Goal: Transaction & Acquisition: Download file/media

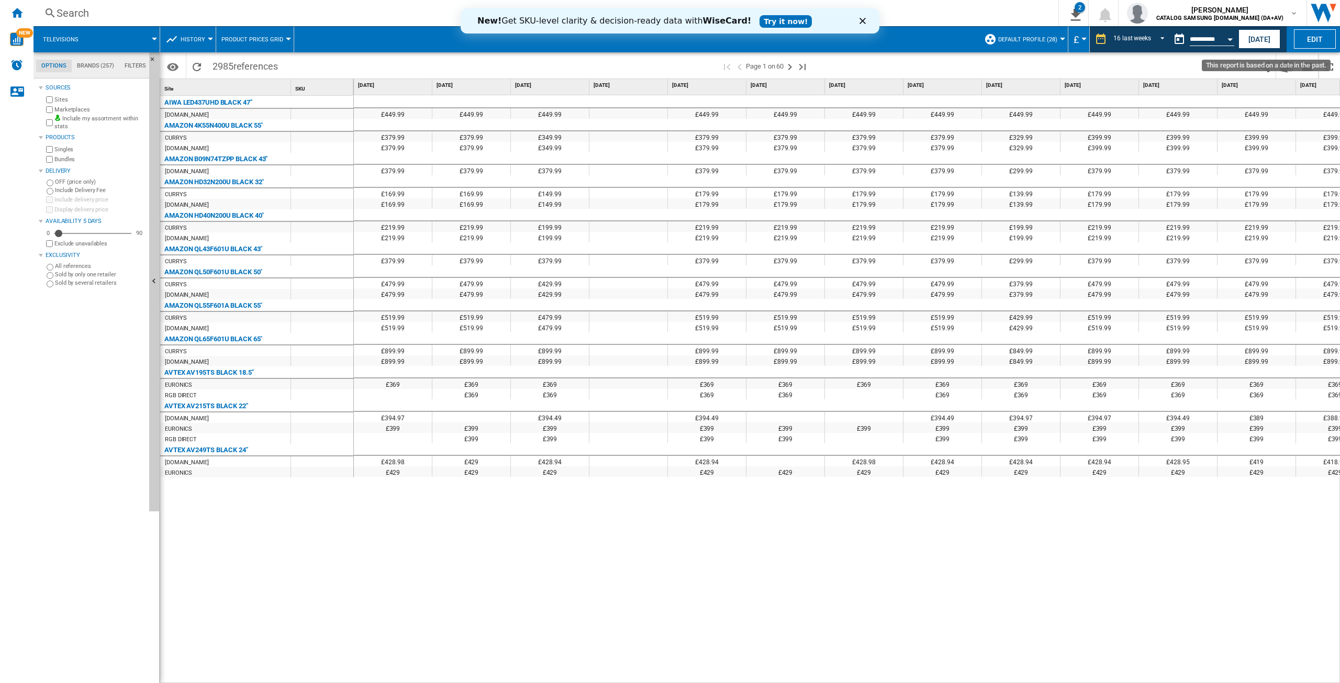
click at [1213, 41] on input "**********" at bounding box center [1212, 40] width 44 height 9
click at [1228, 34] on button "Open calendar" at bounding box center [1230, 37] width 19 height 19
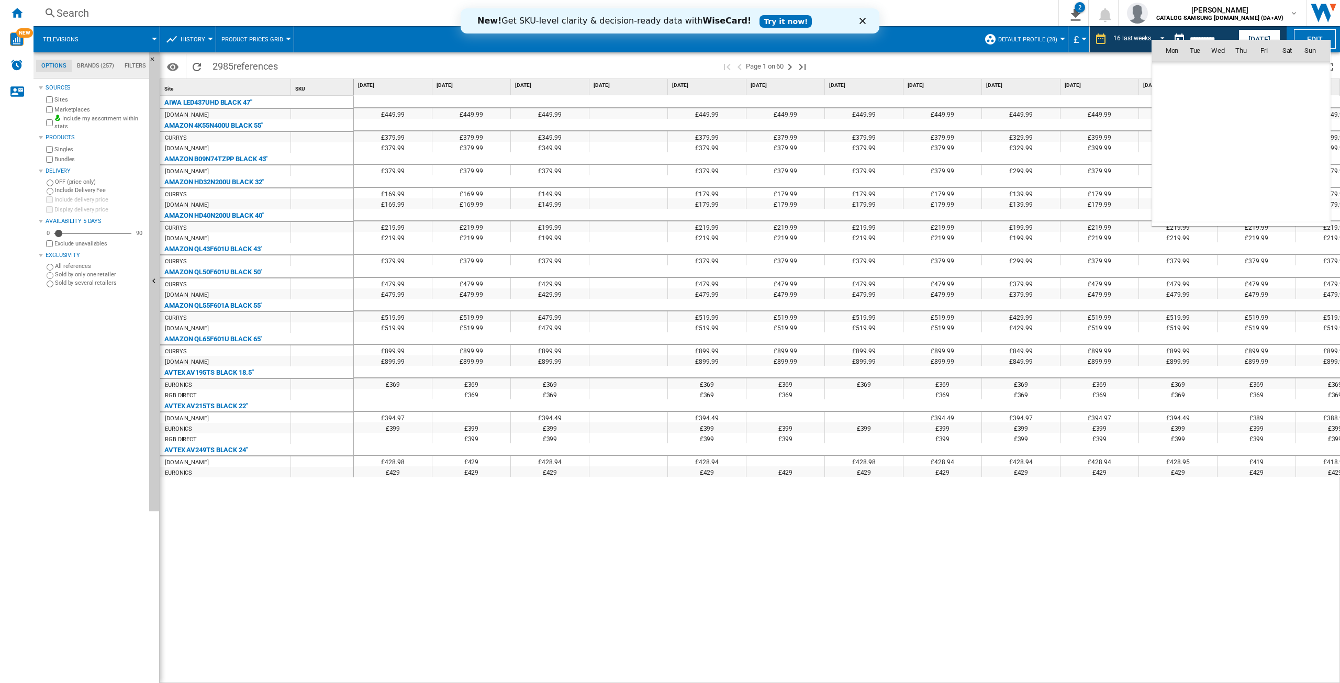
scroll to position [3607, 0]
click at [1199, 68] on md-icon "November 2024" at bounding box center [1192, 73] width 13 height 13
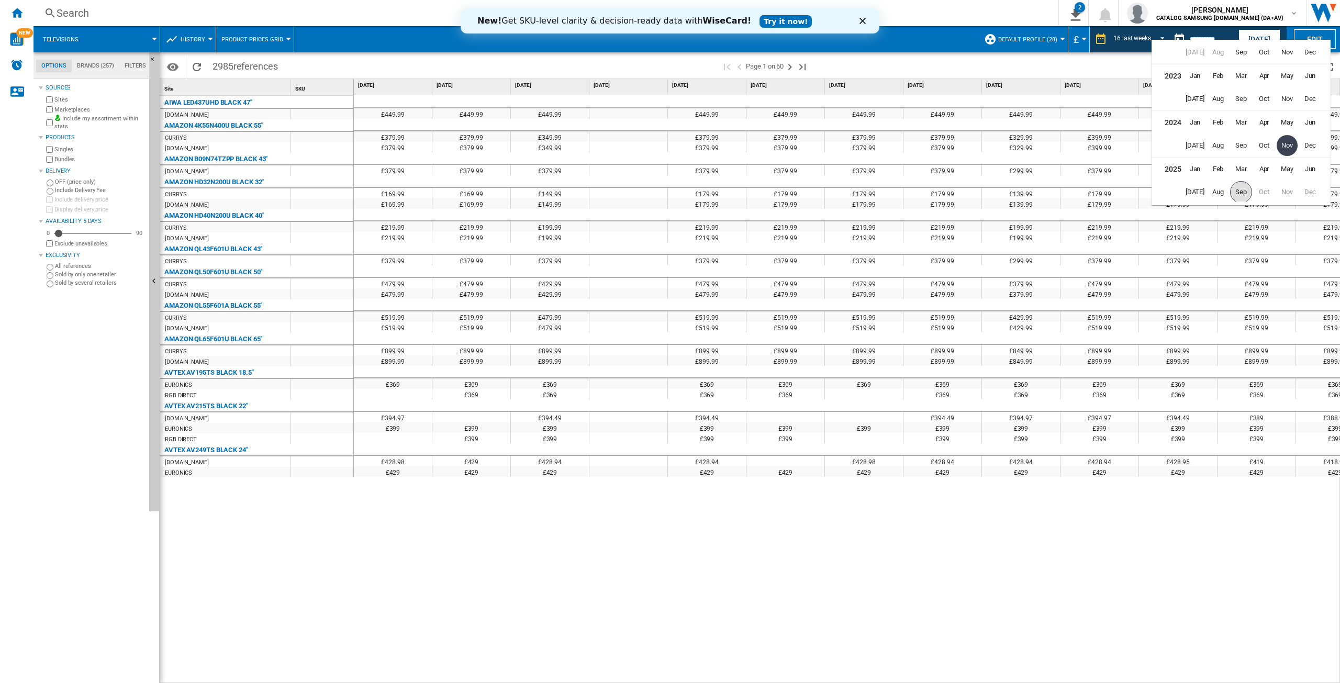
click at [1239, 194] on span "Sep" at bounding box center [1241, 192] width 22 height 22
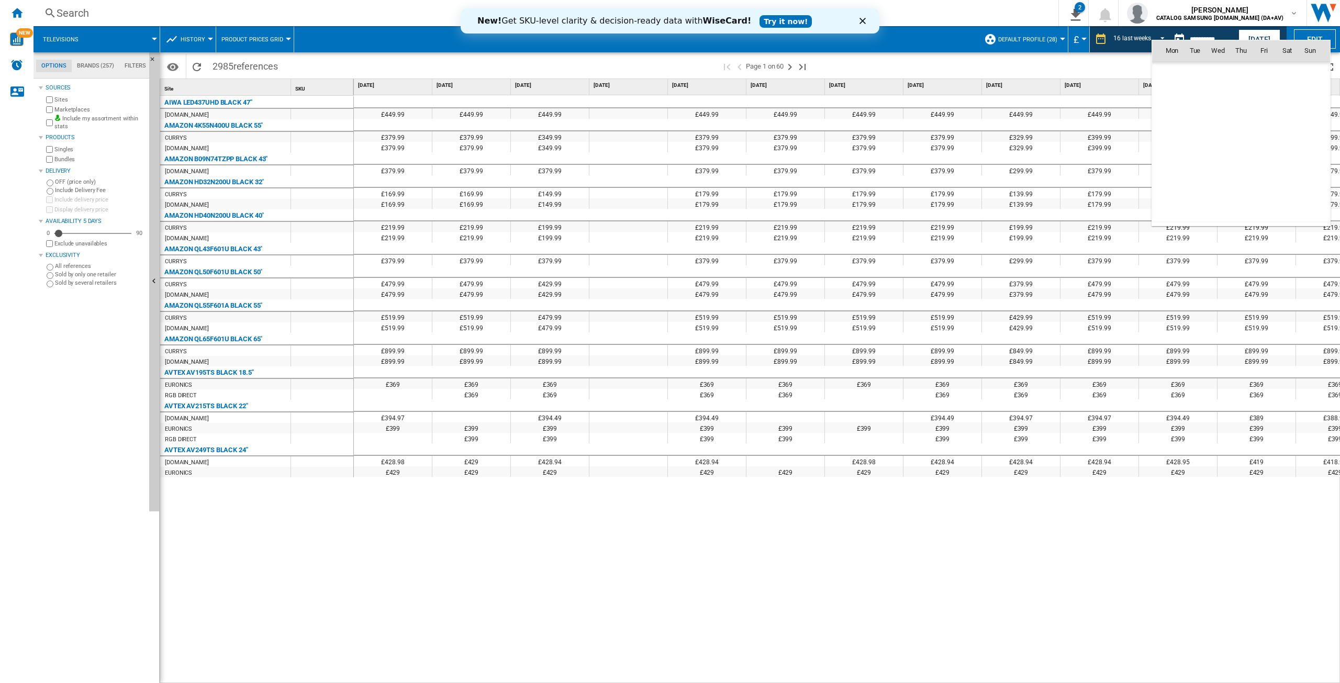
scroll to position [4994, 0]
click at [1196, 163] on span "23" at bounding box center [1195, 165] width 22 height 22
type input "**********"
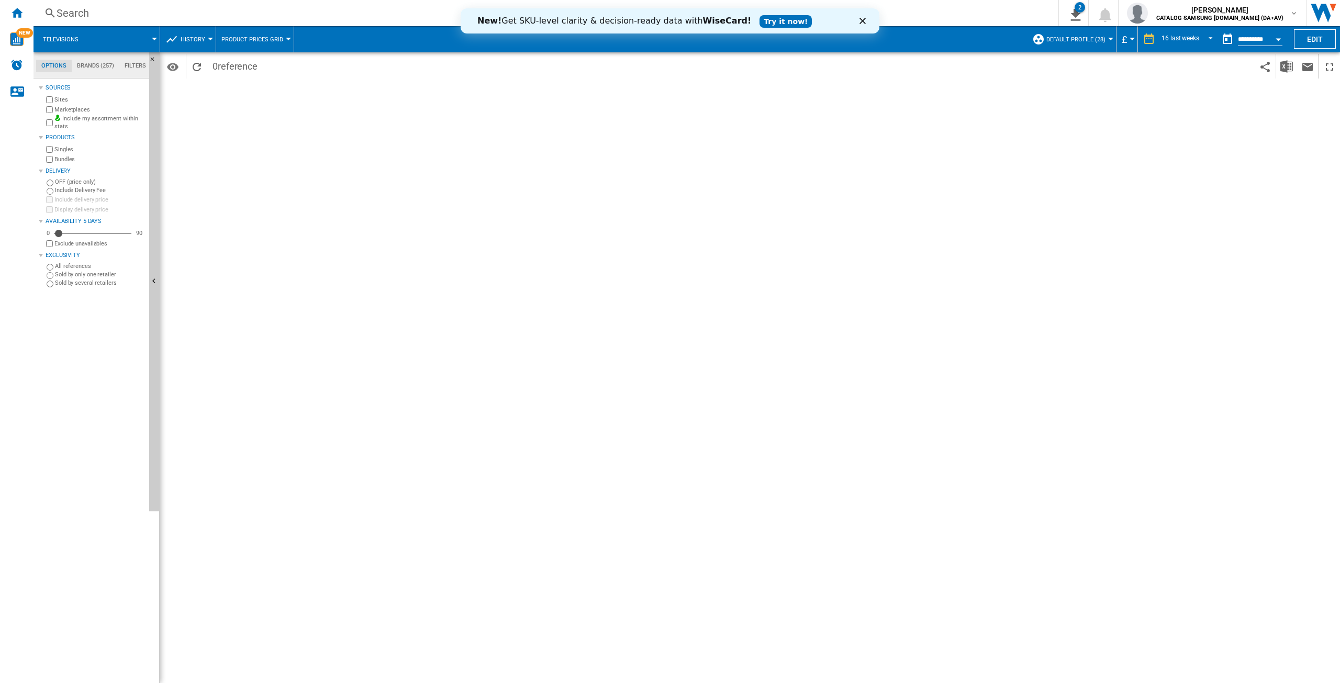
click at [858, 22] on div "New! Get SKU-level clarity & decision-ready data with WiseCard! Try it now!" at bounding box center [670, 21] width 419 height 17
click at [861, 20] on icon "Close" at bounding box center [863, 21] width 6 height 6
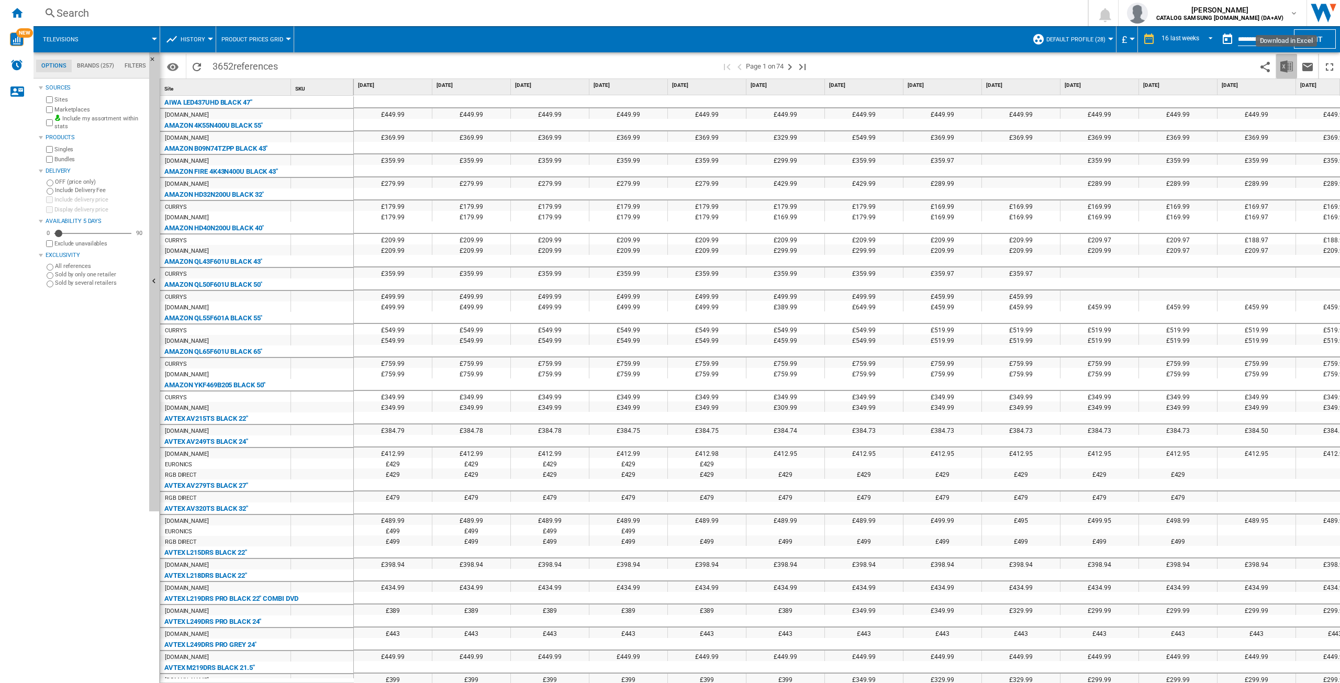
click at [1288, 65] on img "Download in Excel" at bounding box center [1286, 66] width 13 height 13
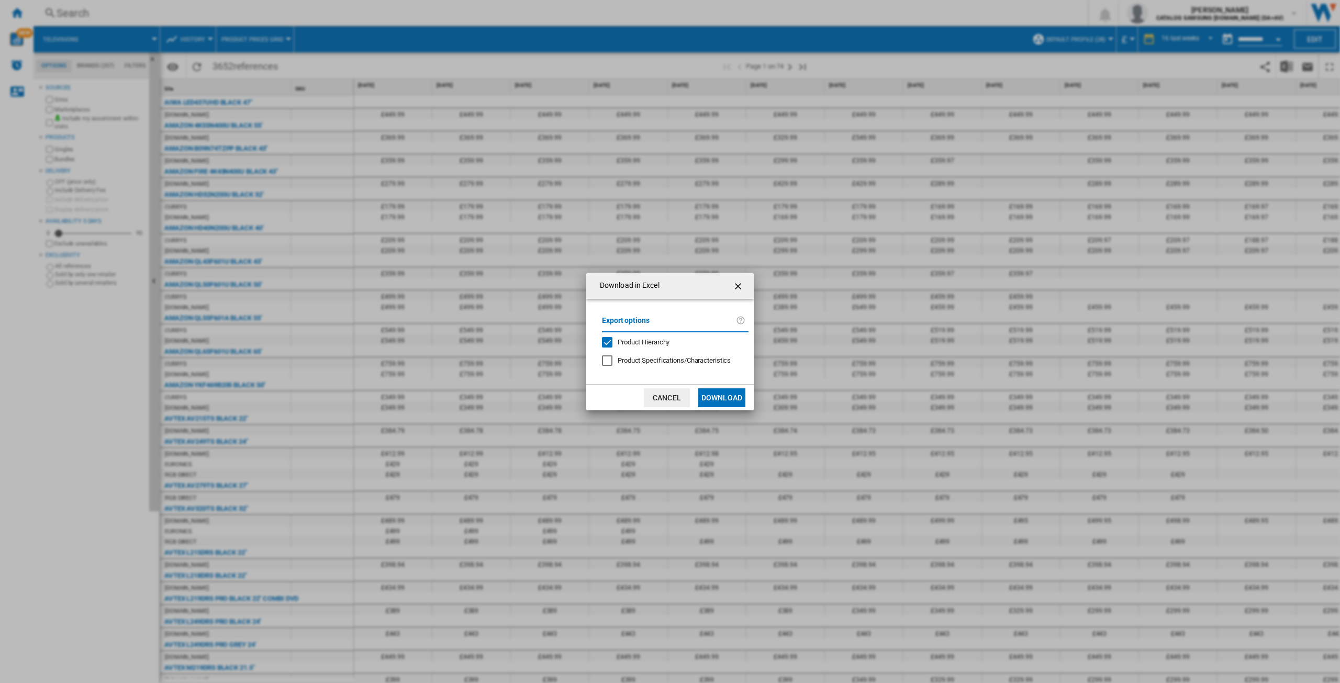
click at [726, 395] on button "Download" at bounding box center [721, 397] width 47 height 19
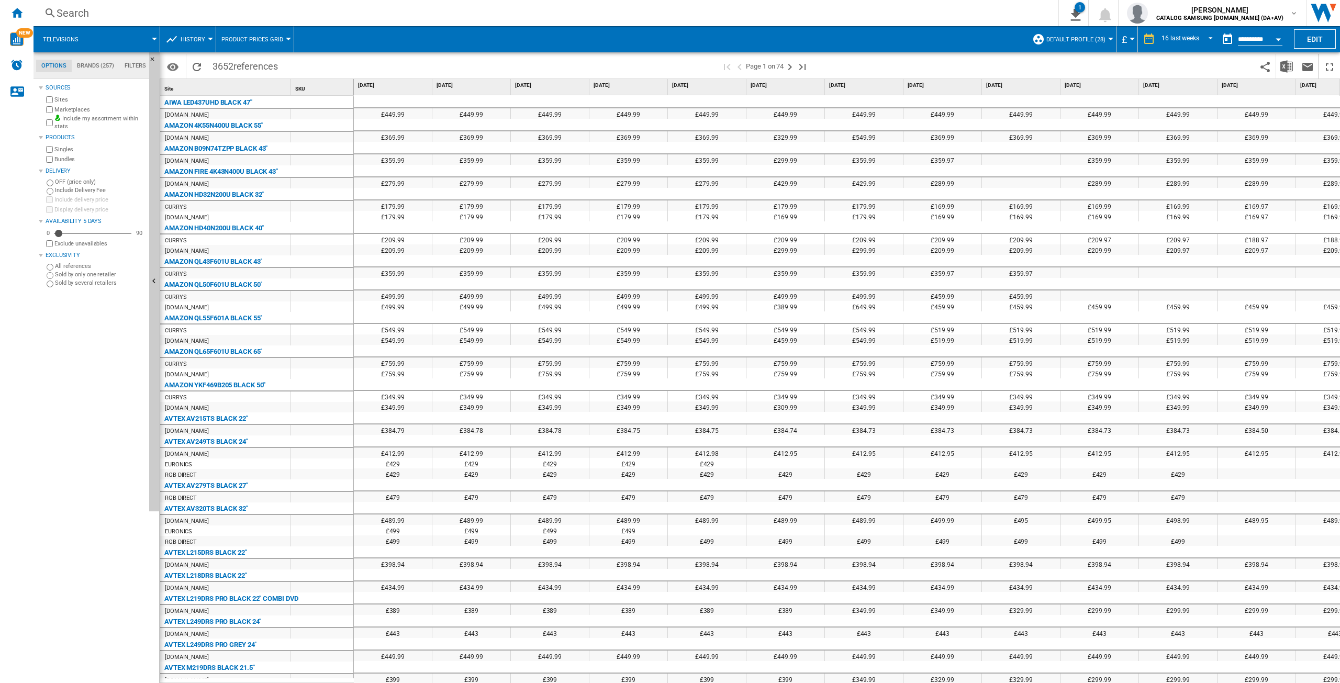
click at [1276, 34] on button "Open calendar" at bounding box center [1278, 37] width 19 height 19
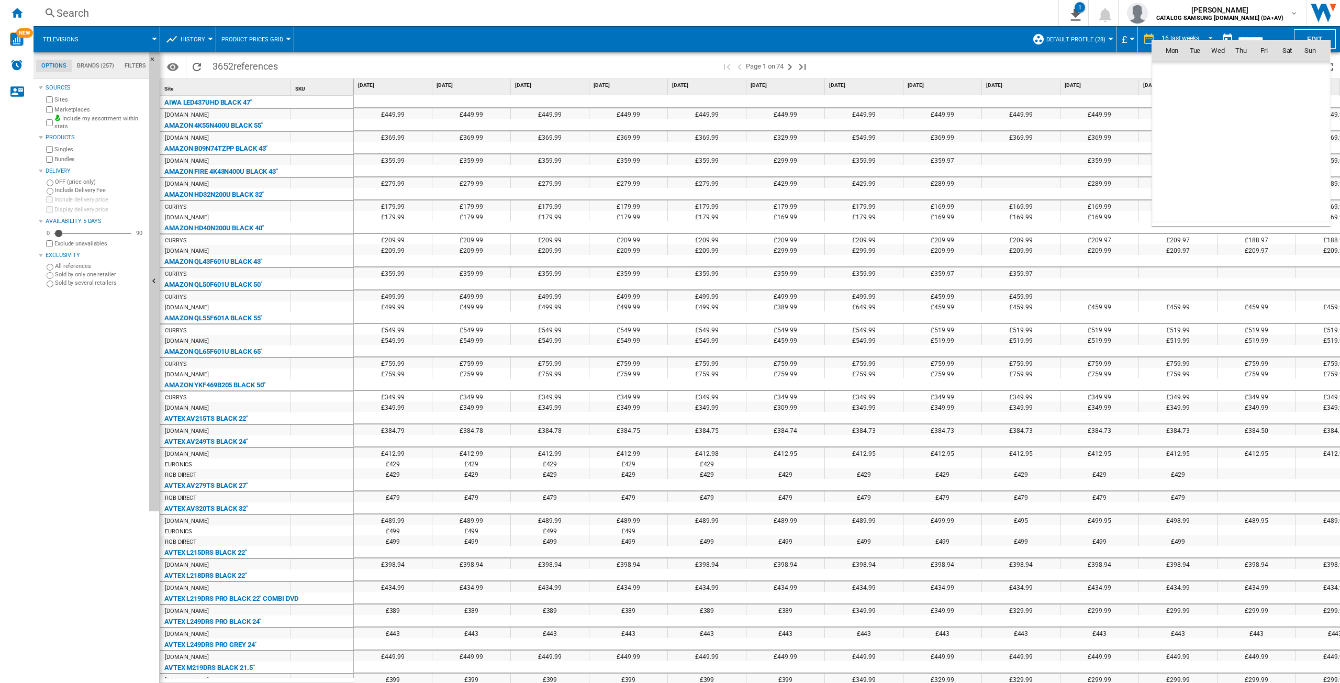
scroll to position [4994, 0]
click at [1196, 72] on md-icon "September 2025" at bounding box center [1192, 73] width 13 height 13
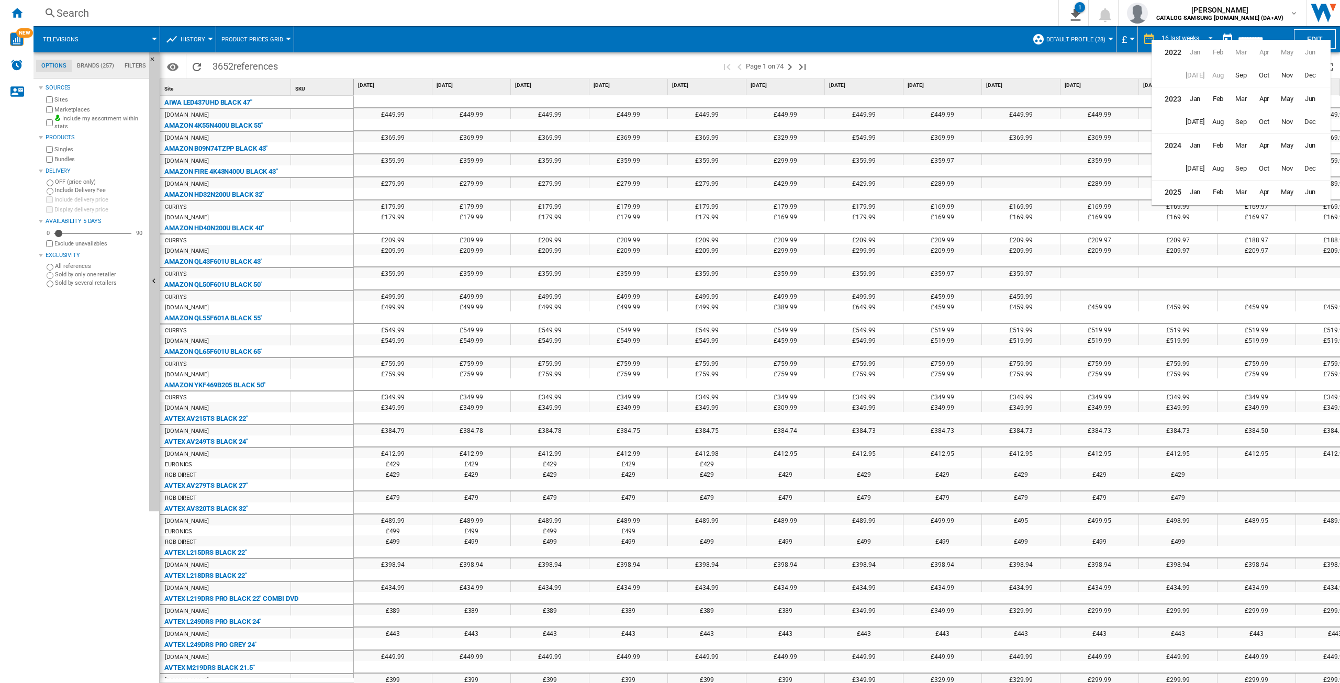
scroll to position [26, 0]
click at [1244, 170] on span "Mar" at bounding box center [1241, 166] width 21 height 21
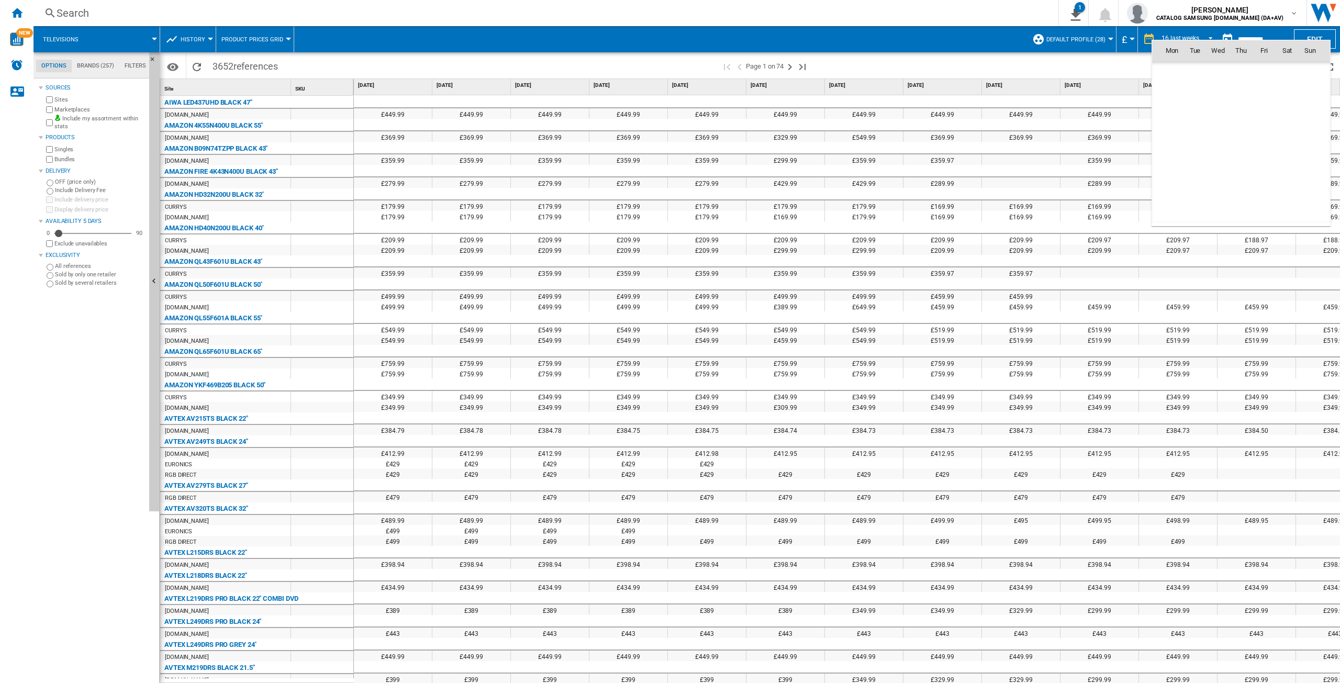
scroll to position [4161, 0]
click at [1282, 74] on span "1" at bounding box center [1287, 73] width 21 height 21
type input "**********"
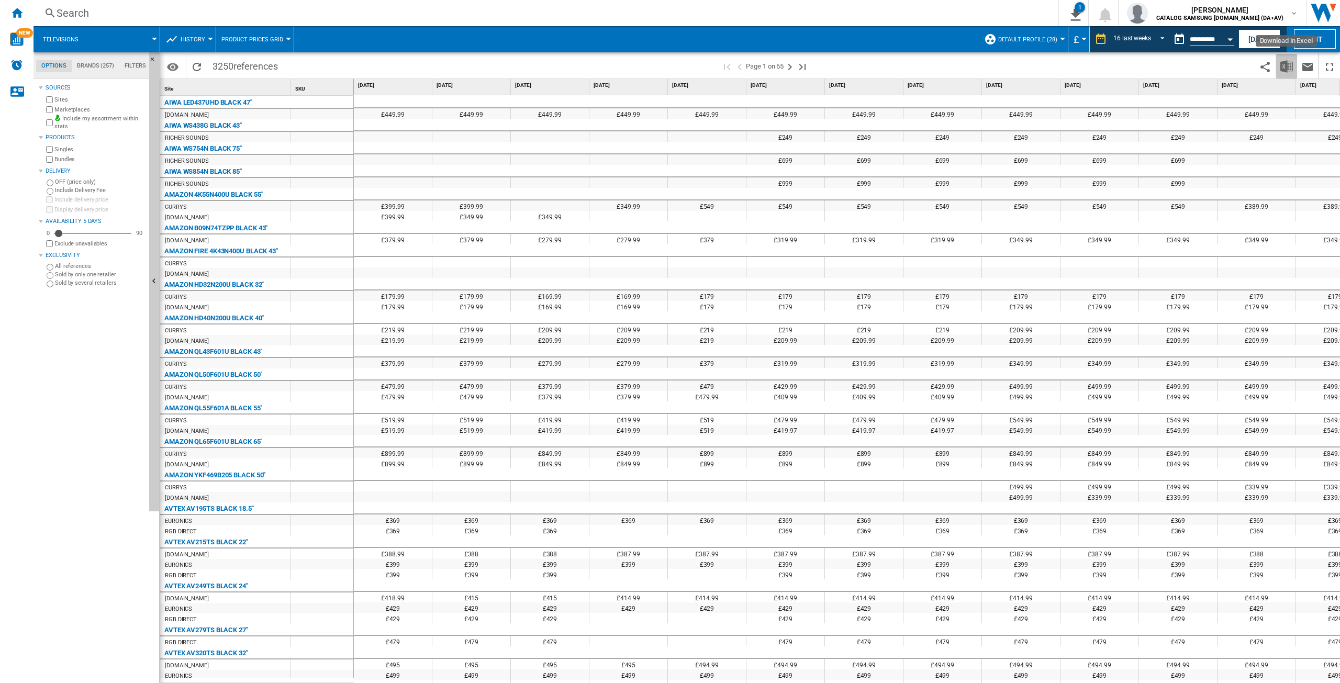
click at [1288, 64] on img "Download in Excel" at bounding box center [1286, 66] width 13 height 13
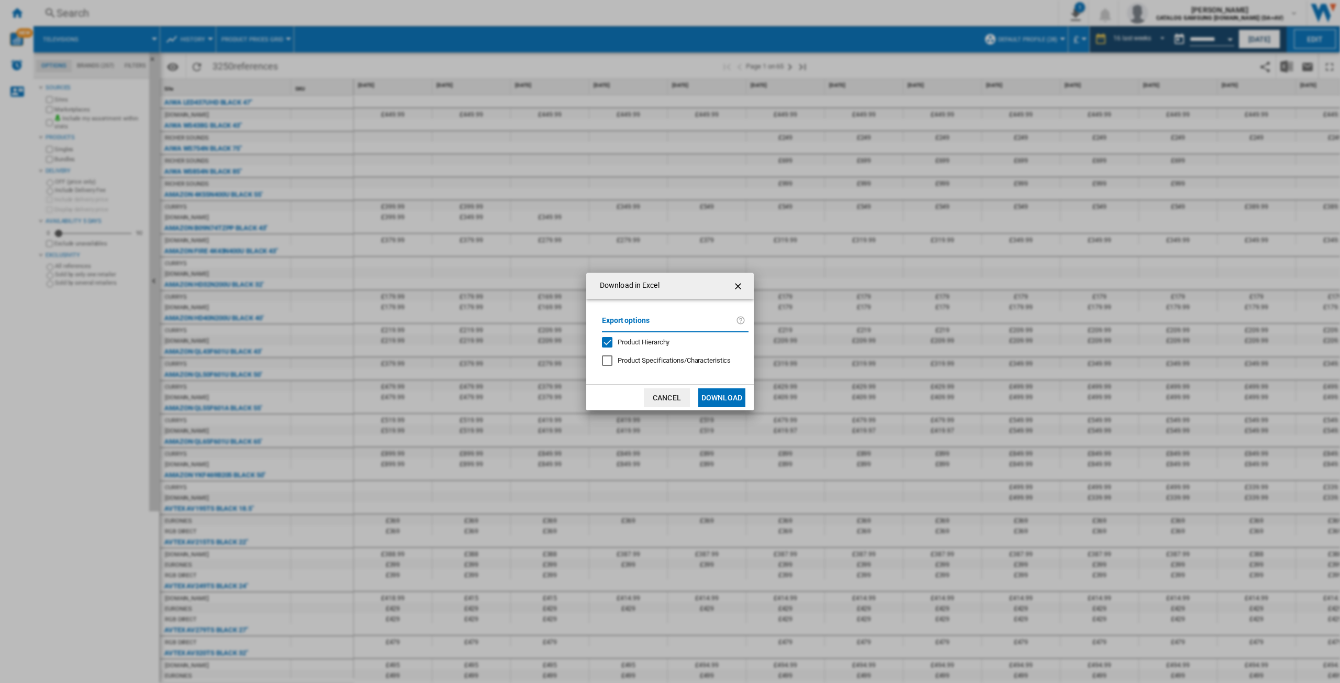
click at [729, 400] on button "Download" at bounding box center [721, 397] width 47 height 19
